Goal: Navigation & Orientation: Find specific page/section

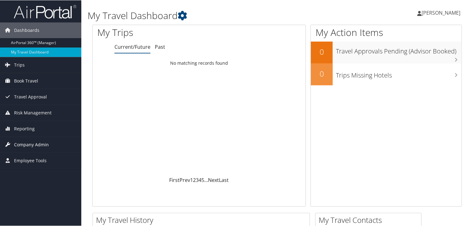
click at [22, 142] on span "Company Admin" at bounding box center [31, 145] width 35 height 16
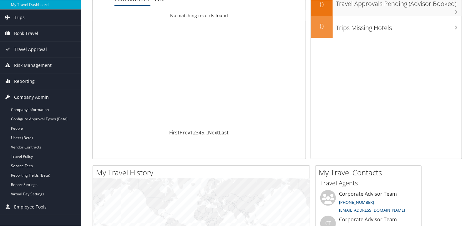
scroll to position [50, 0]
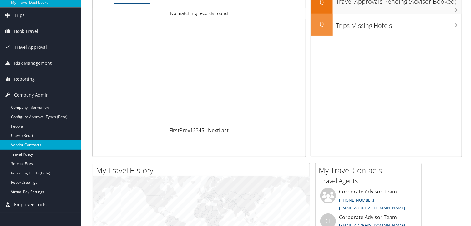
click at [45, 142] on link "Vendor Contracts" at bounding box center [40, 144] width 81 height 9
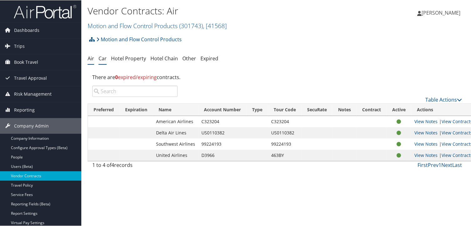
click at [98, 55] on link "Car" at bounding box center [102, 58] width 8 height 7
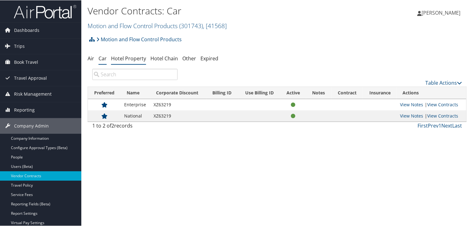
click at [122, 55] on link "Hotel Property" at bounding box center [128, 58] width 35 height 7
click at [182, 55] on link "Other" at bounding box center [189, 58] width 14 height 7
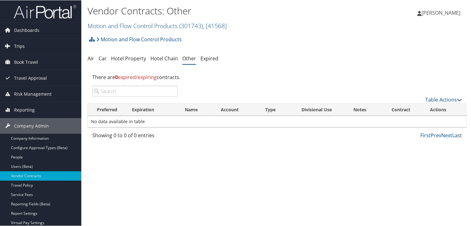
click at [17, 47] on span "Trips" at bounding box center [19, 46] width 11 height 16
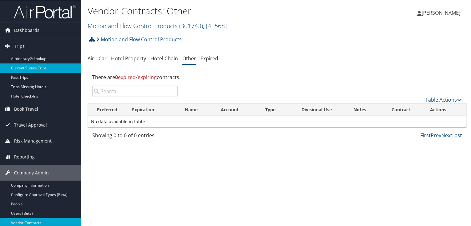
click at [35, 69] on link "Current/Future Trips" at bounding box center [40, 67] width 81 height 9
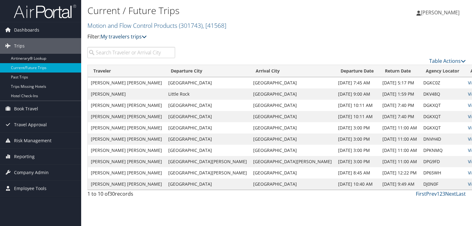
click at [119, 33] on link "My travelers trips" at bounding box center [124, 36] width 46 height 7
click at [107, 34] on link "My trips" at bounding box center [139, 37] width 82 height 11
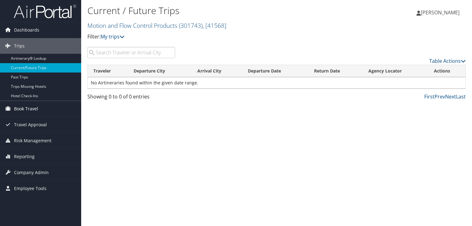
click at [30, 109] on span "Book Travel" at bounding box center [26, 109] width 24 height 16
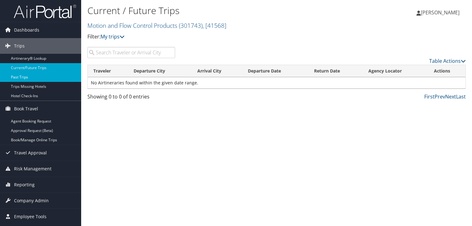
click at [24, 76] on link "Past Trips" at bounding box center [40, 76] width 81 height 9
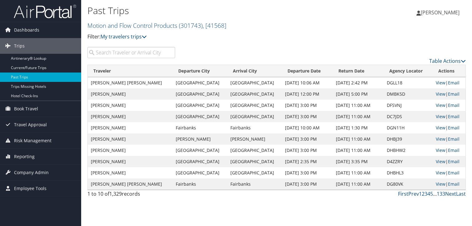
click at [141, 190] on div "1 to 10 of 1,329 records" at bounding box center [131, 195] width 88 height 11
click at [32, 67] on link "Current/Future Trips" at bounding box center [40, 67] width 81 height 9
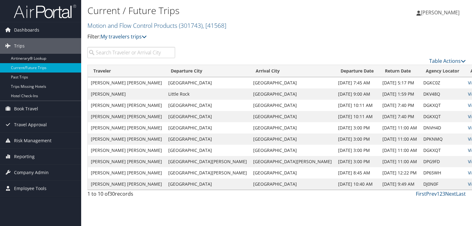
click at [468, 147] on link "View" at bounding box center [473, 150] width 10 height 6
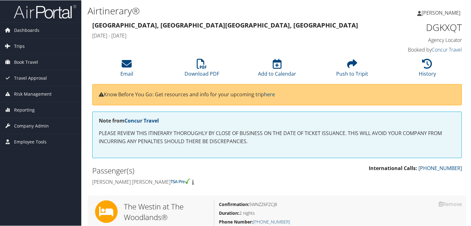
click at [16, 45] on span "Trips" at bounding box center [19, 46] width 11 height 16
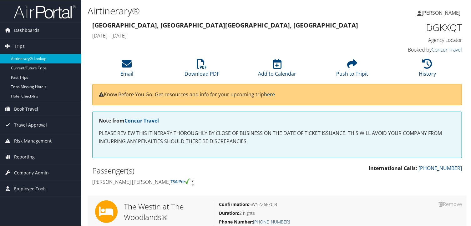
click at [38, 57] on link "Airtinerary® Lookup" at bounding box center [40, 58] width 81 height 9
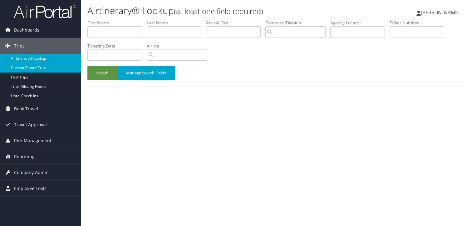
click at [40, 67] on link "Current/Future Trips" at bounding box center [40, 67] width 81 height 9
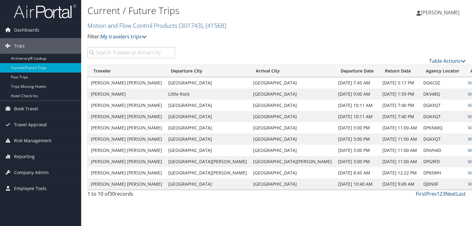
click at [456, 190] on link "Next" at bounding box center [451, 193] width 11 height 7
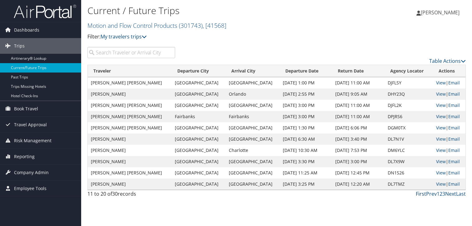
click at [427, 190] on link "First" at bounding box center [421, 193] width 10 height 7
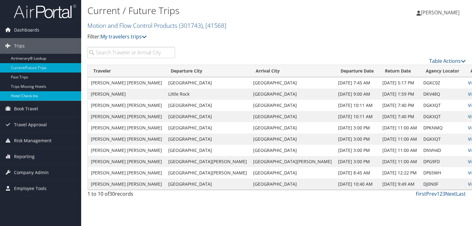
click at [32, 95] on link "Hotel Check-ins" at bounding box center [40, 95] width 81 height 9
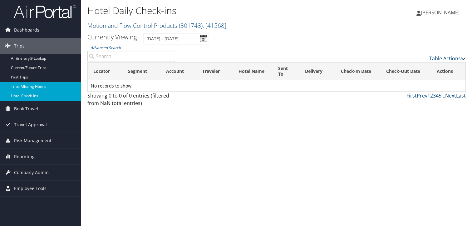
click at [31, 86] on link "Trips Missing Hotels" at bounding box center [40, 86] width 81 height 9
